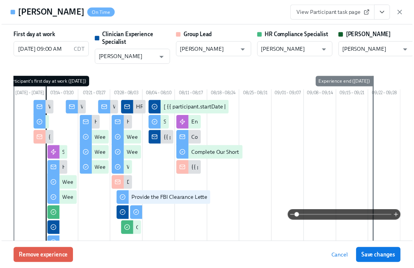
scroll to position [0, 11505]
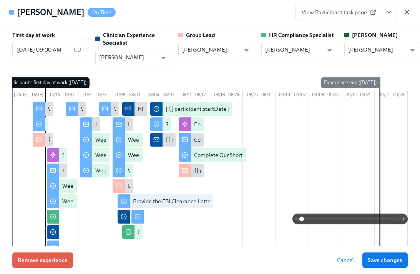
click at [405, 13] on icon "button" at bounding box center [407, 12] width 8 height 8
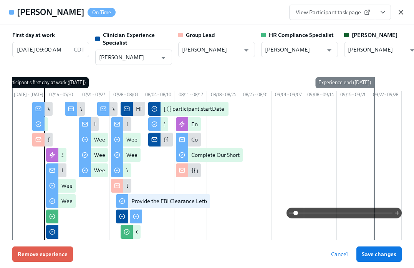
scroll to position [0, 11499]
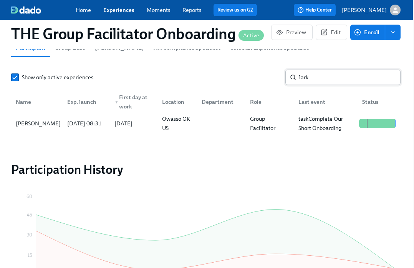
click at [332, 78] on input "lark" at bounding box center [349, 77] width 101 height 15
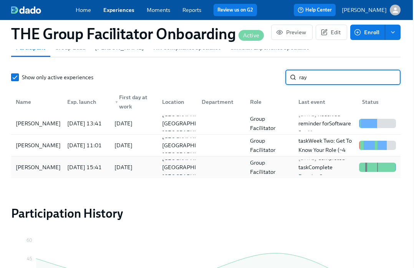
click at [127, 169] on div "[DATE]" at bounding box center [124, 167] width 18 height 9
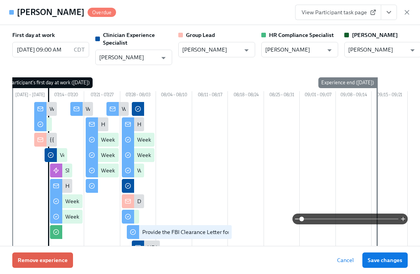
click at [389, 12] on icon "View task page" at bounding box center [389, 13] width 4 height 2
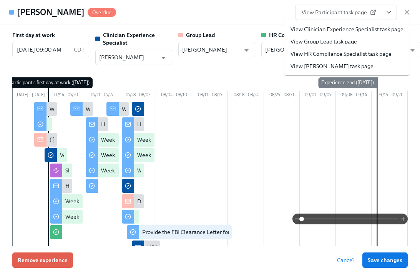
click at [355, 28] on link "View Clinician Experience Specialist task page" at bounding box center [347, 29] width 113 height 8
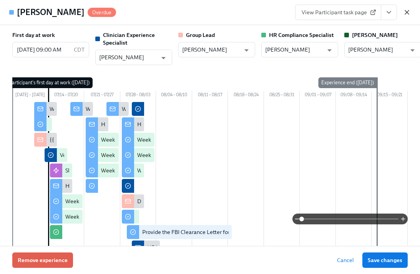
click at [410, 9] on icon "button" at bounding box center [407, 12] width 8 height 8
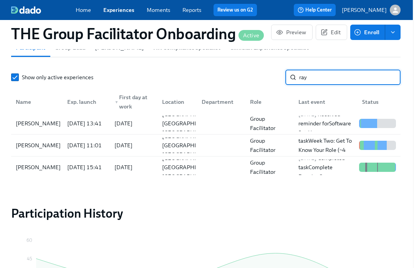
click at [365, 77] on input "ray" at bounding box center [349, 77] width 101 height 15
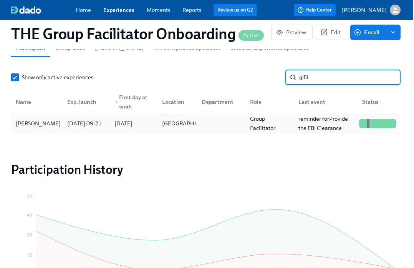
click at [212, 123] on div at bounding box center [220, 123] width 48 height 15
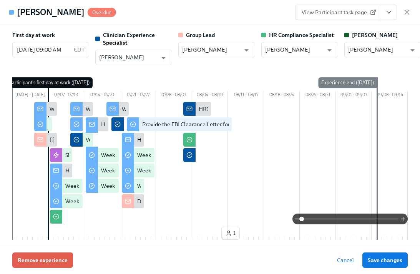
click at [387, 14] on icon "View task page" at bounding box center [389, 12] width 8 height 8
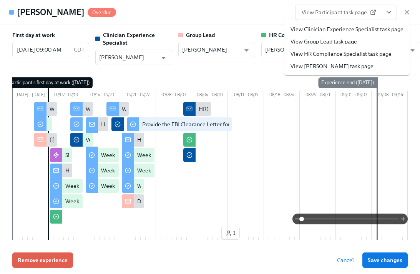
click at [371, 25] on link "View Clinician Experience Specialist task page" at bounding box center [347, 29] width 113 height 8
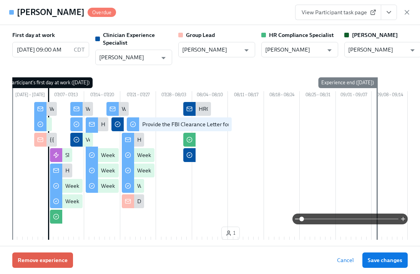
click at [410, 12] on icon "button" at bounding box center [407, 12] width 8 height 8
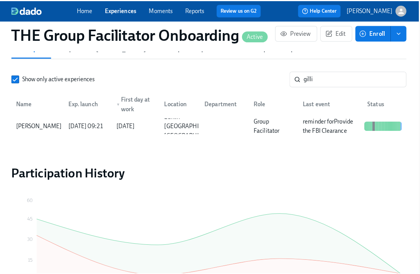
scroll to position [0, 11499]
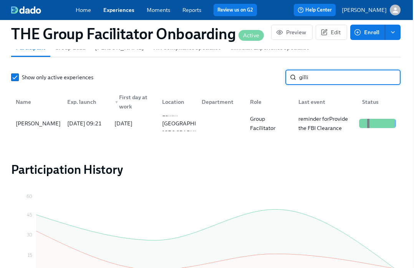
click at [347, 82] on input "gilli" at bounding box center [349, 77] width 101 height 15
type input "cryst"
click at [62, 123] on div "[DATE] 09:31" at bounding box center [84, 123] width 47 height 15
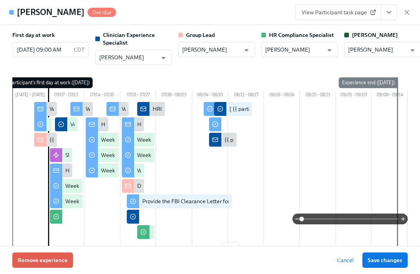
click at [391, 10] on icon "View task page" at bounding box center [389, 12] width 8 height 8
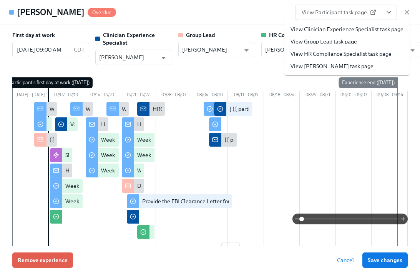
click at [384, 29] on link "View Clinician Experience Specialist task page" at bounding box center [347, 29] width 113 height 8
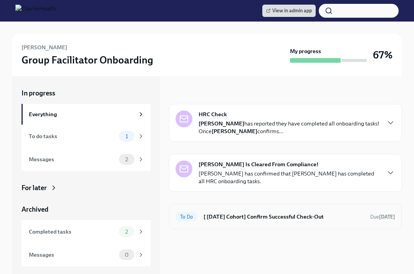
click at [274, 213] on h6 "[ Jul 7th Cohort] Confirm Successful Check-Out" at bounding box center [284, 216] width 161 height 8
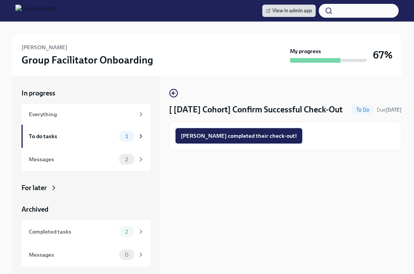
click at [241, 137] on span "Crystal completed their check-out!" at bounding box center [239, 136] width 116 height 8
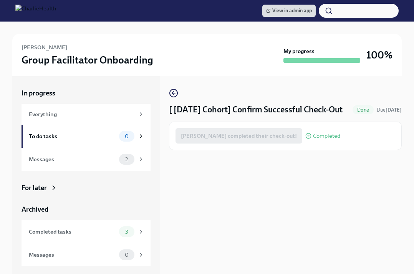
click at [219, 80] on div "[ Jul 7th Cohort] Confirm Successful Check-Out Done Due in 4 days Crystal compl…" at bounding box center [285, 175] width 233 height 198
